Goal: Navigation & Orientation: Find specific page/section

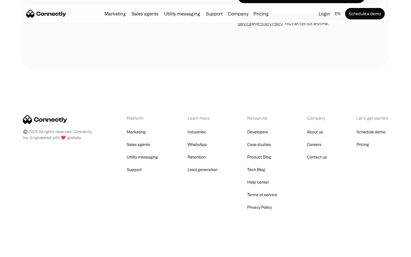
scroll to position [1102, 0]
